Goal: Task Accomplishment & Management: Manage account settings

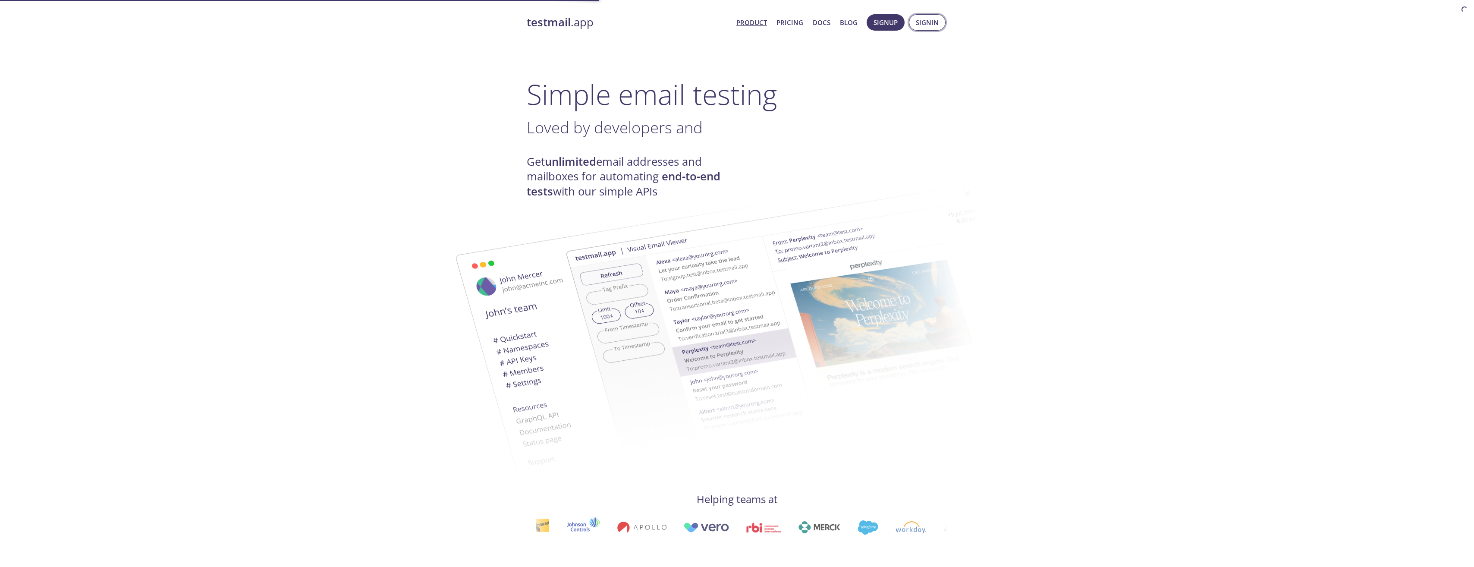
click at [932, 26] on span "Signin" at bounding box center [927, 22] width 23 height 11
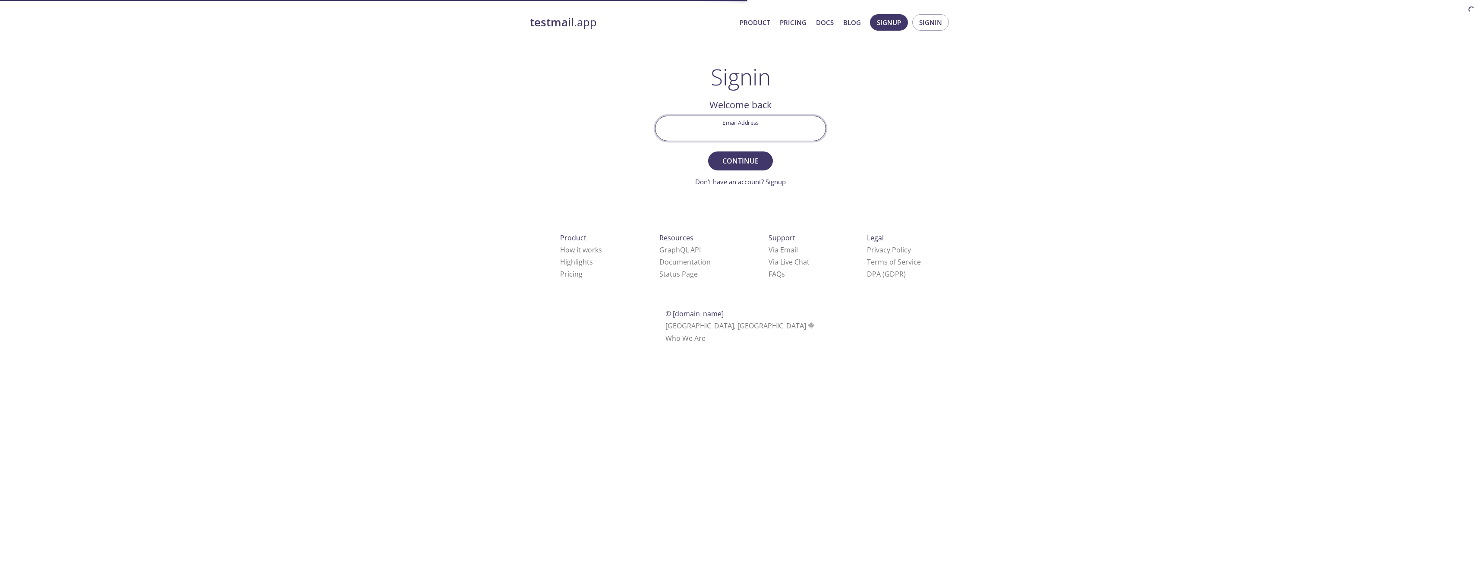
drag, startPoint x: 751, startPoint y: 125, endPoint x: 758, endPoint y: 137, distance: 14.5
click at [751, 125] on input "Email Address" at bounding box center [740, 128] width 170 height 25
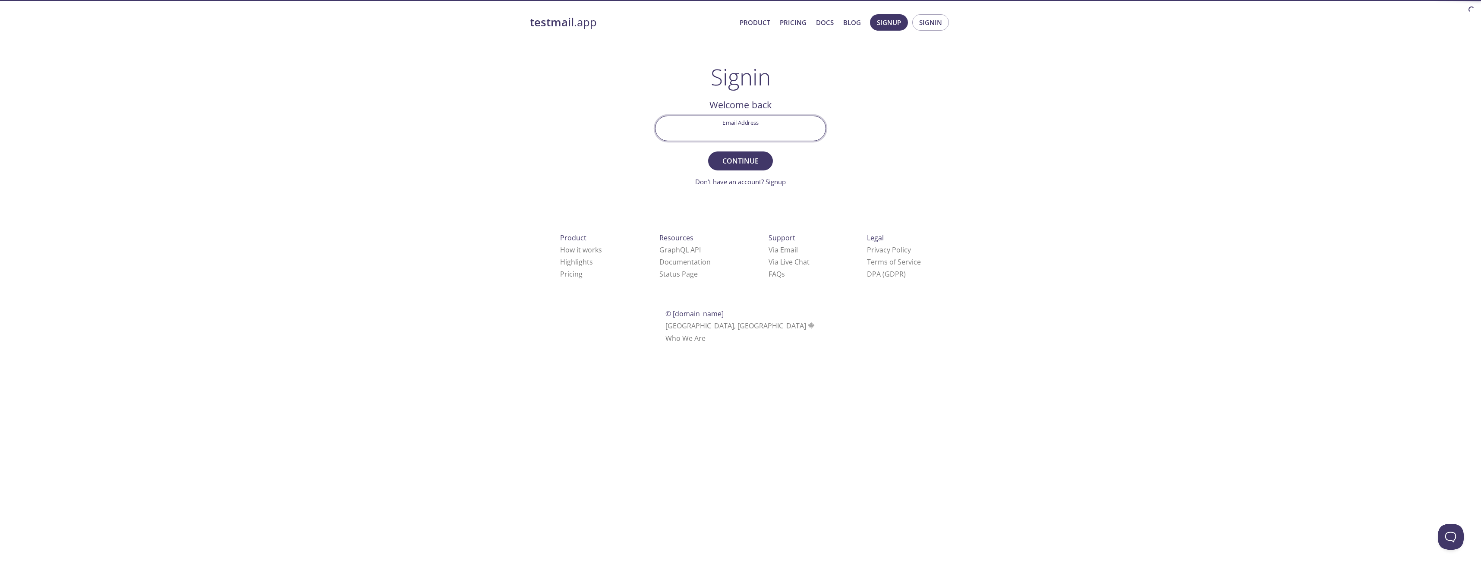
type input "[EMAIL_ADDRESS][PERSON_NAME][DOMAIN_NAME]"
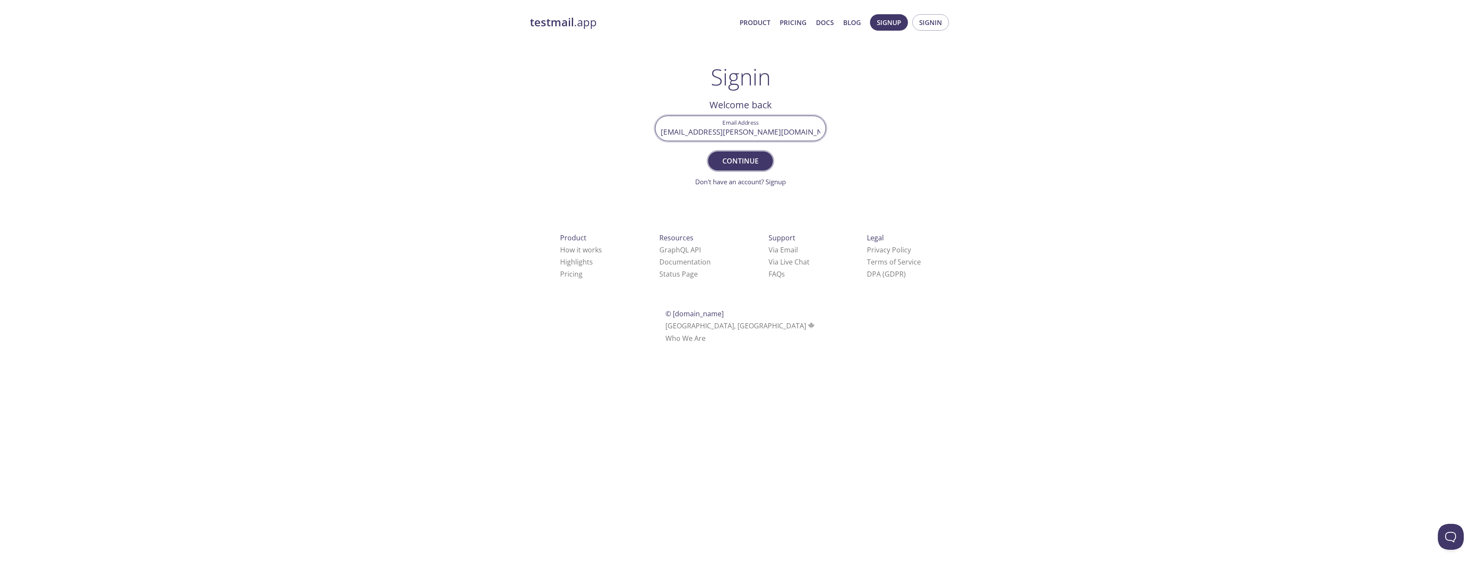
click at [754, 165] on span "Continue" at bounding box center [741, 161] width 46 height 12
drag, startPoint x: 347, startPoint y: 247, endPoint x: 455, endPoint y: 229, distance: 109.3
click at [348, 247] on div "testmail .app Product Pricing Docs Blog Signup Signin Signin Welcome back Email…" at bounding box center [740, 189] width 1481 height 360
click at [749, 133] on input "Signin Security Code" at bounding box center [740, 128] width 170 height 25
paste input "89VXFCL"
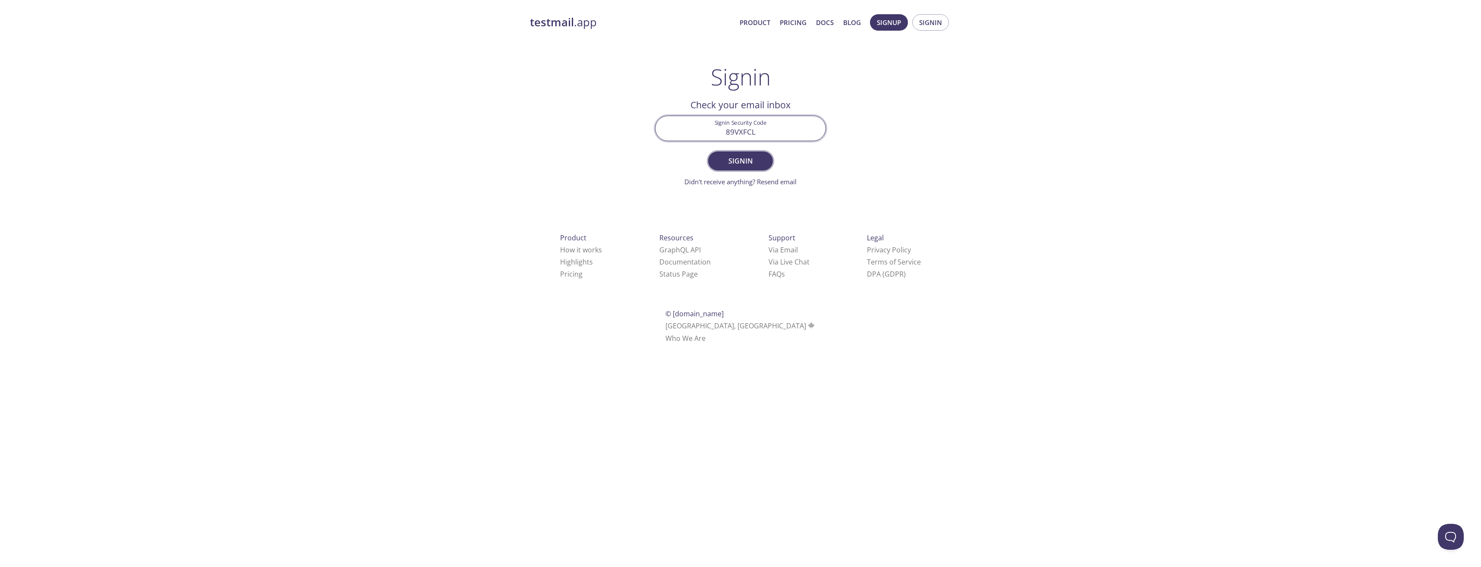
type input "89VXFCL"
click at [757, 162] on span "Signin" at bounding box center [741, 161] width 46 height 12
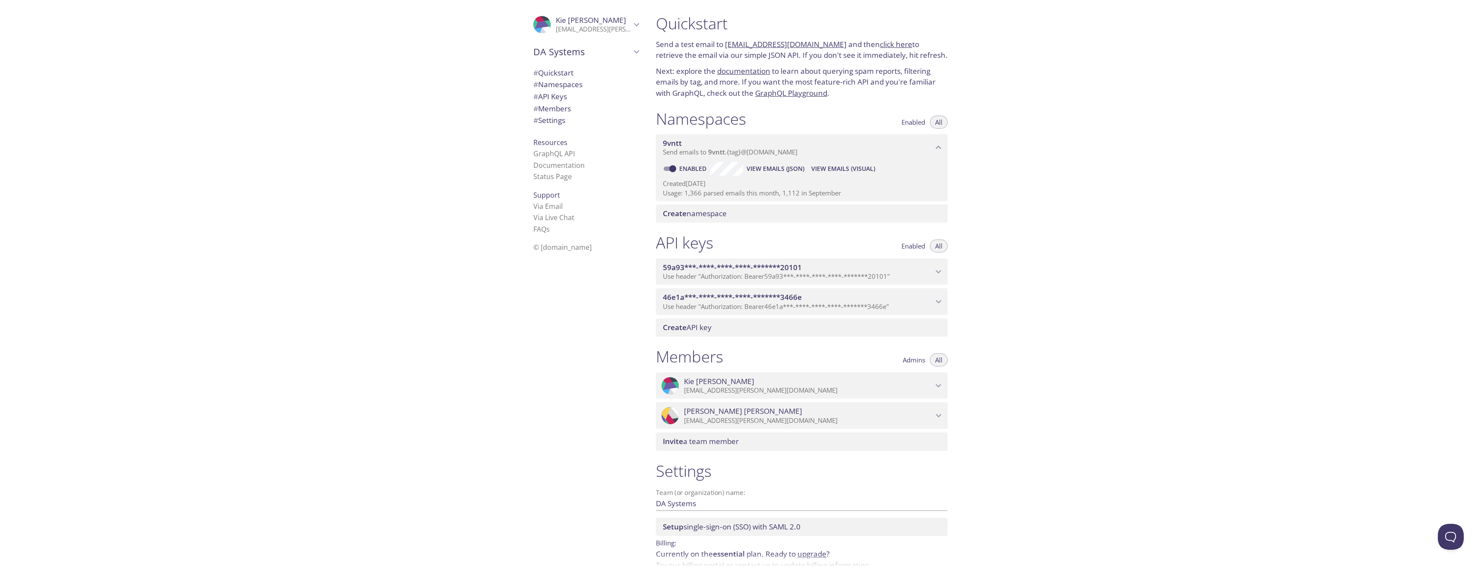
click at [776, 168] on span "View Emails (JSON)" at bounding box center [775, 169] width 58 height 10
